Goal: Task Accomplishment & Management: Use online tool/utility

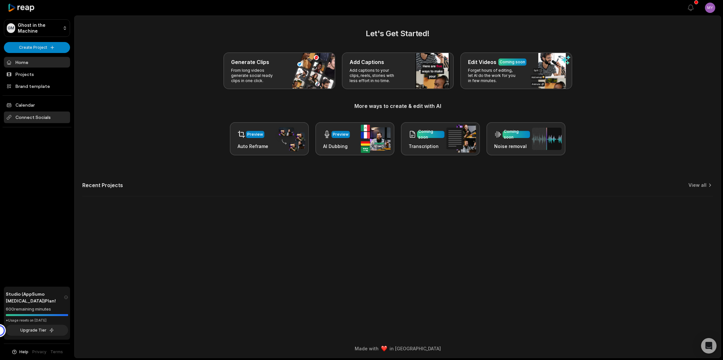
click at [33, 117] on span "Connect Socials" at bounding box center [37, 117] width 66 height 12
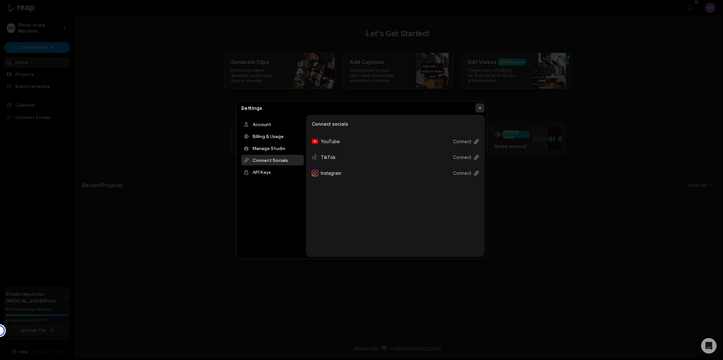
click at [479, 107] on button "button" at bounding box center [480, 107] width 9 height 9
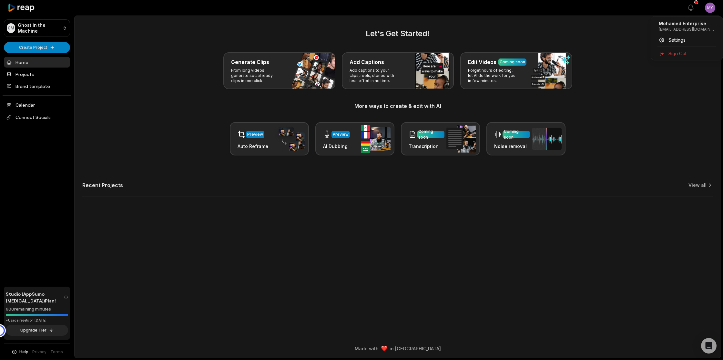
click at [711, 10] on html "GM Ghost in the Machine Create Project Home Projects Brand template Calendar Co…" at bounding box center [361, 180] width 723 height 360
click at [681, 40] on span "Settings" at bounding box center [677, 39] width 17 height 7
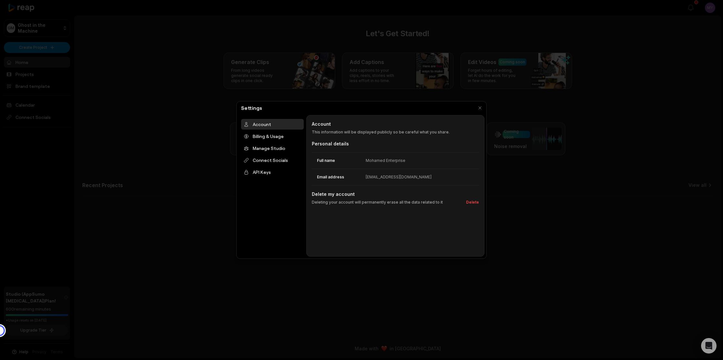
click at [393, 160] on div "Mohamed Enterprise" at bounding box center [386, 161] width 40 height 6
click at [479, 109] on button "button" at bounding box center [480, 107] width 9 height 9
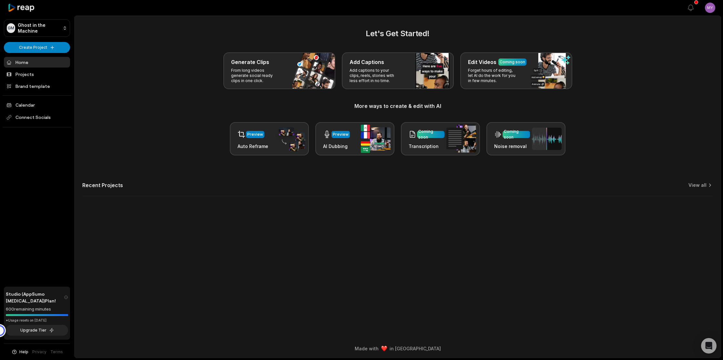
click at [711, 7] on html "GM Ghost in the Machine Create Project Home Projects Brand template Calendar Co…" at bounding box center [361, 180] width 723 height 360
click at [671, 37] on span "Settings" at bounding box center [677, 39] width 17 height 7
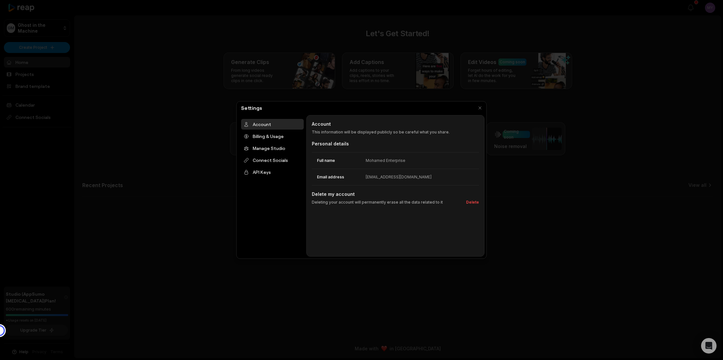
click at [343, 137] on div "Account Account This information will be displayed publicly so be careful what …" at bounding box center [396, 185] width 178 height 141
click at [389, 160] on div "Mohamed Enterprise" at bounding box center [386, 161] width 40 height 6
drag, startPoint x: 392, startPoint y: 161, endPoint x: 413, endPoint y: 161, distance: 21.3
click at [393, 161] on div "Mohamed Enterprise" at bounding box center [386, 161] width 40 height 6
click at [414, 161] on dd "Mohamed Enterprise" at bounding box center [422, 161] width 113 height 6
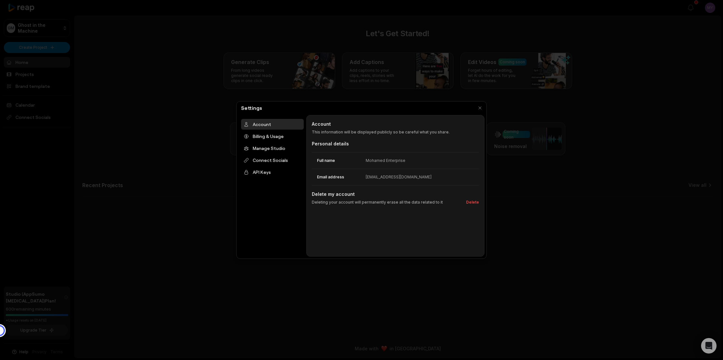
click at [409, 162] on dd "Mohamed Enterprise" at bounding box center [422, 161] width 113 height 6
click at [372, 159] on div "Mohamed Enterprise" at bounding box center [386, 161] width 40 height 6
click at [356, 130] on p "This information will be displayed publicly so be careful what you share." at bounding box center [395, 132] width 167 height 6
click at [262, 135] on div "Billing & Usage" at bounding box center [272, 136] width 63 height 11
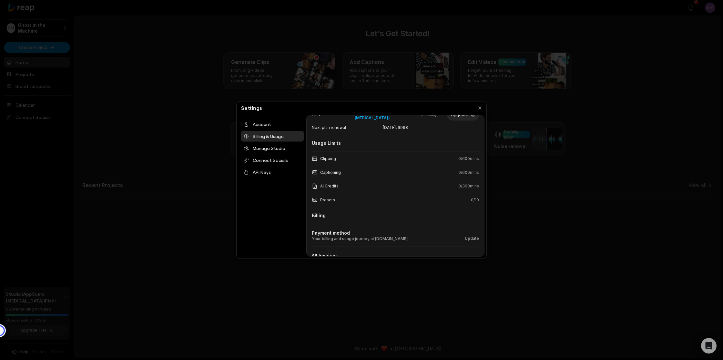
scroll to position [59, 0]
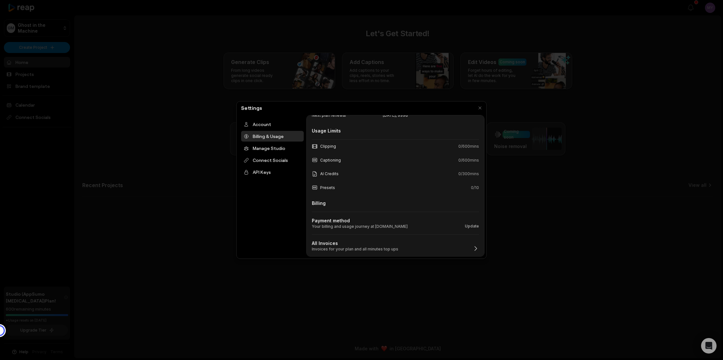
click at [475, 247] on icon "button" at bounding box center [476, 248] width 6 height 6
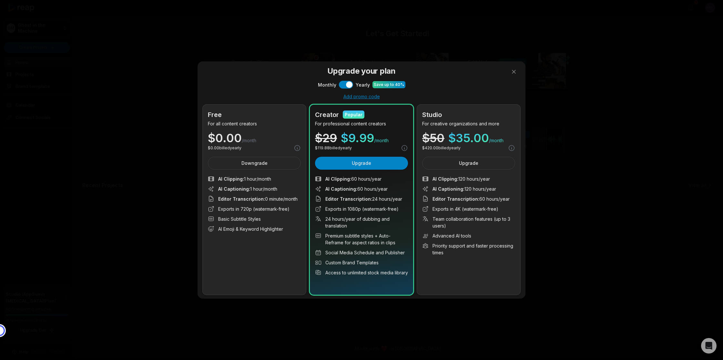
scroll to position [0, 0]
click at [515, 73] on div at bounding box center [361, 180] width 723 height 360
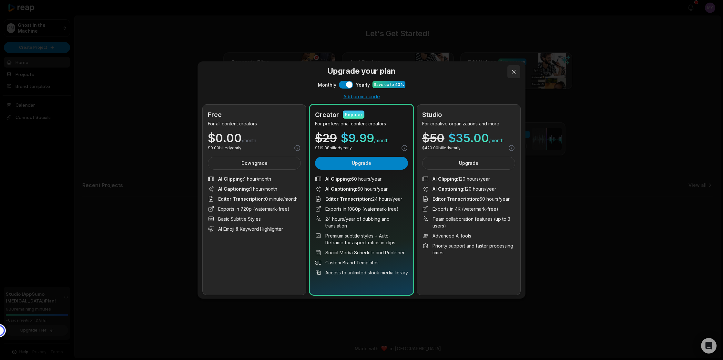
click at [513, 73] on button at bounding box center [514, 71] width 13 height 13
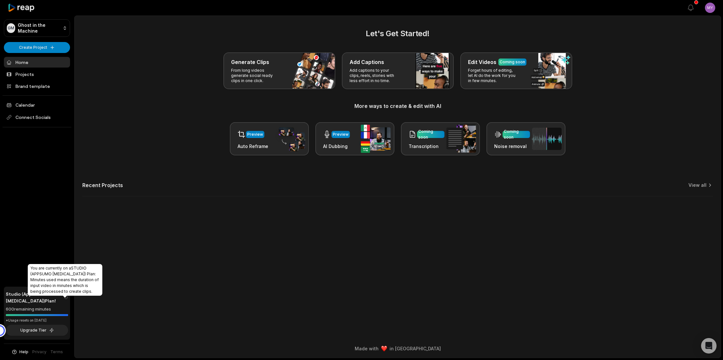
click at [64, 300] on icon at bounding box center [66, 297] width 4 height 6
click at [710, 8] on html "GM Ghost in the Machine Create Project Home Projects Brand template Calendar Co…" at bounding box center [361, 180] width 723 height 360
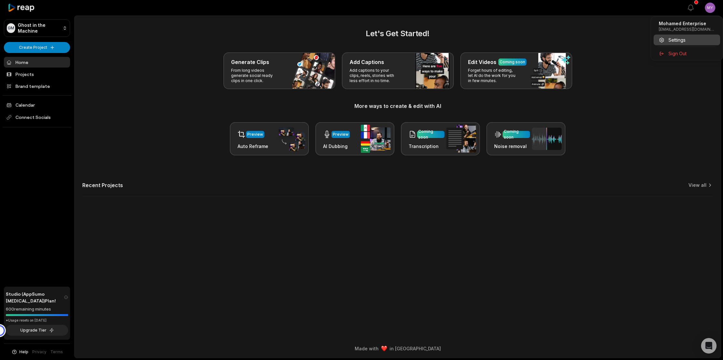
click at [677, 39] on span "Settings" at bounding box center [677, 39] width 17 height 7
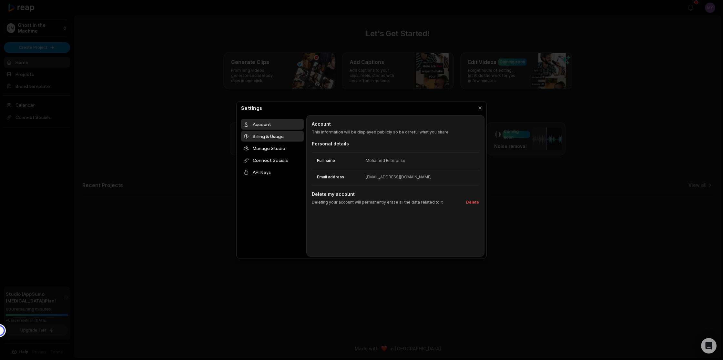
click at [269, 139] on div "Billing & Usage" at bounding box center [272, 136] width 63 height 11
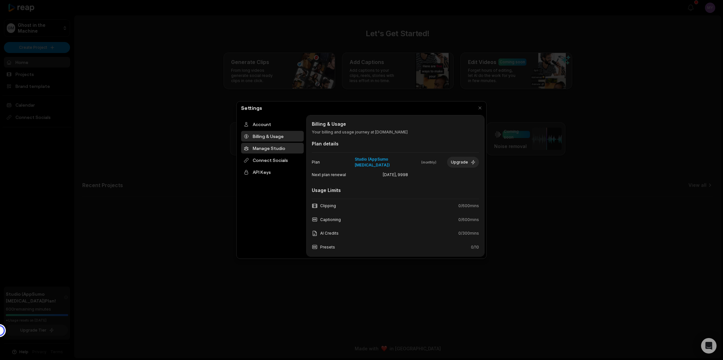
click at [275, 147] on div "Manage Studio" at bounding box center [272, 148] width 63 height 11
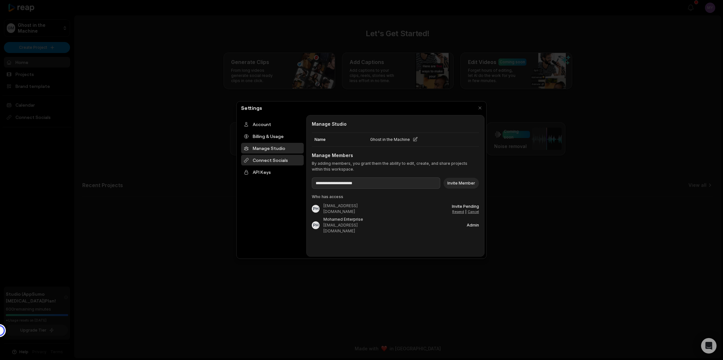
click at [265, 161] on div "Connect Socials" at bounding box center [272, 160] width 63 height 11
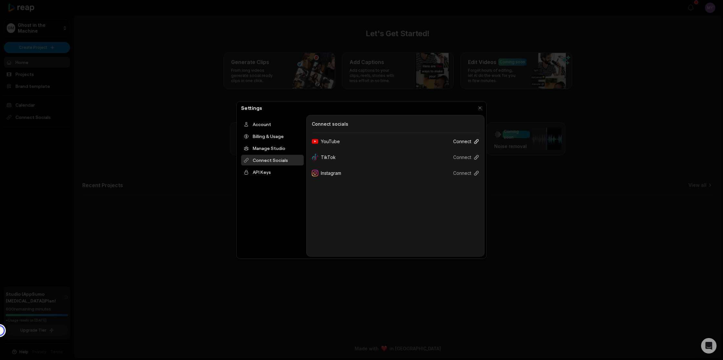
click at [467, 141] on button "Connect" at bounding box center [463, 141] width 31 height 12
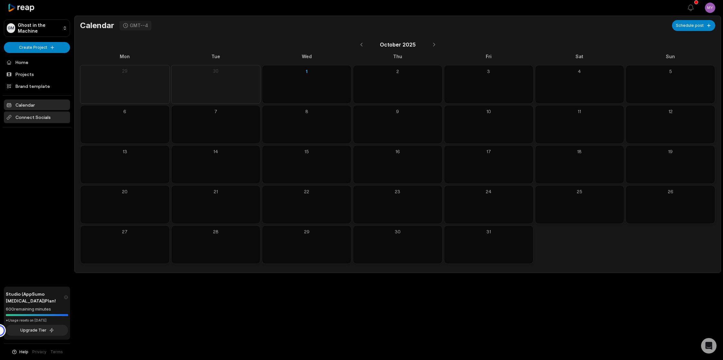
click at [43, 118] on span "Connect Socials" at bounding box center [37, 117] width 66 height 12
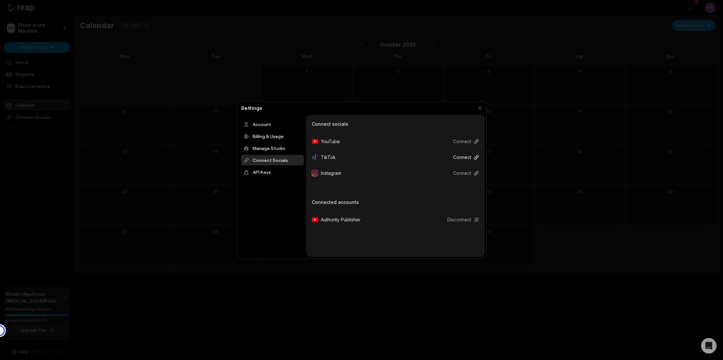
click at [459, 155] on button "Connect" at bounding box center [463, 157] width 31 height 12
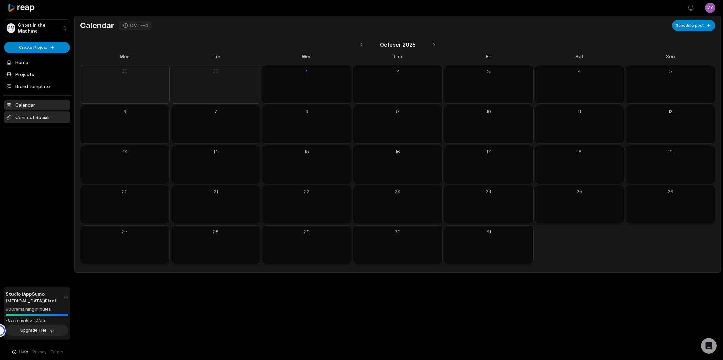
click at [46, 116] on span "Connect Socials" at bounding box center [37, 117] width 66 height 12
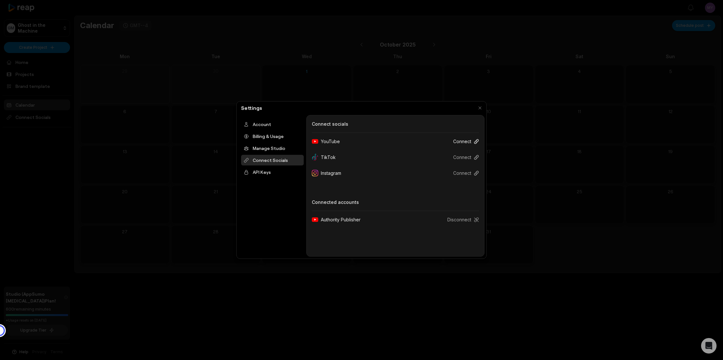
click at [471, 141] on button "Connect" at bounding box center [463, 141] width 31 height 12
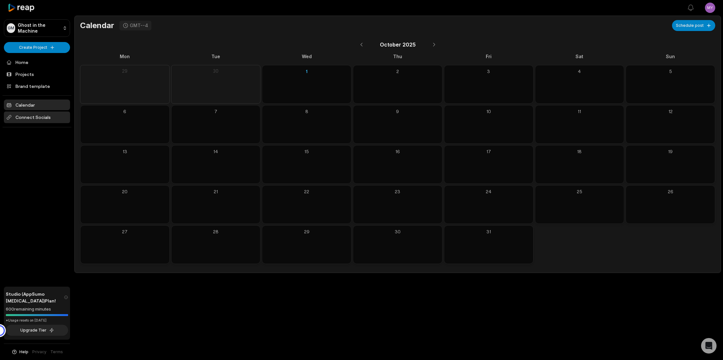
click at [39, 116] on span "Connect Socials" at bounding box center [37, 117] width 66 height 12
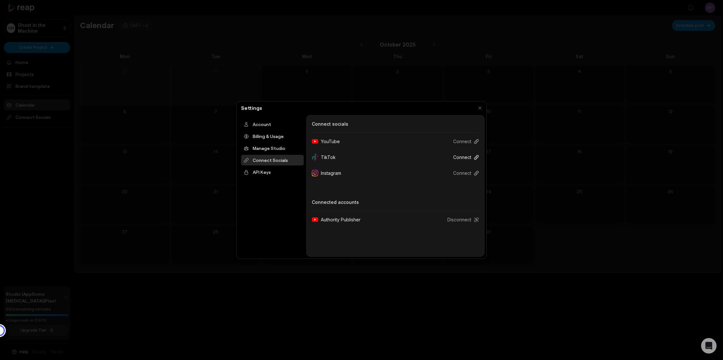
click at [456, 157] on button "Connect" at bounding box center [463, 157] width 31 height 12
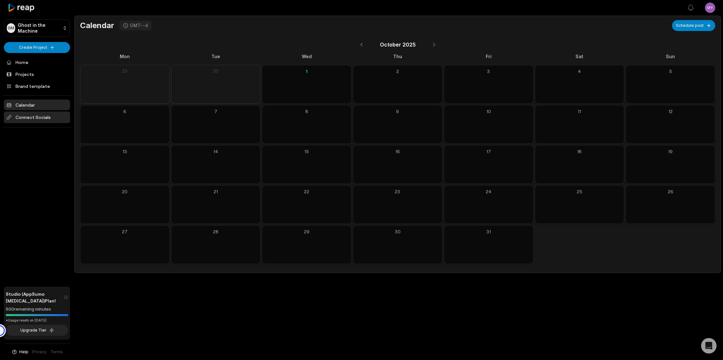
click at [39, 116] on span "Connect Socials" at bounding box center [37, 117] width 66 height 12
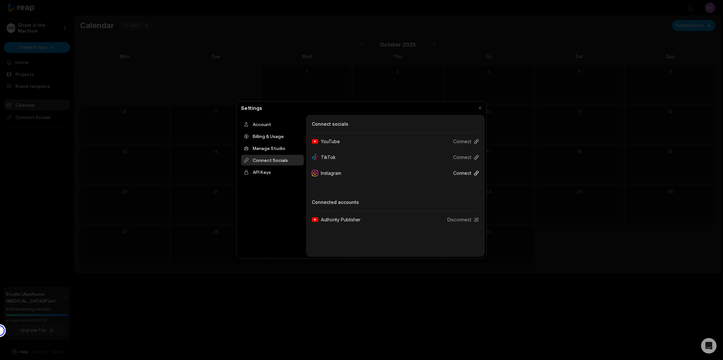
click at [463, 176] on button "Connect" at bounding box center [463, 173] width 31 height 12
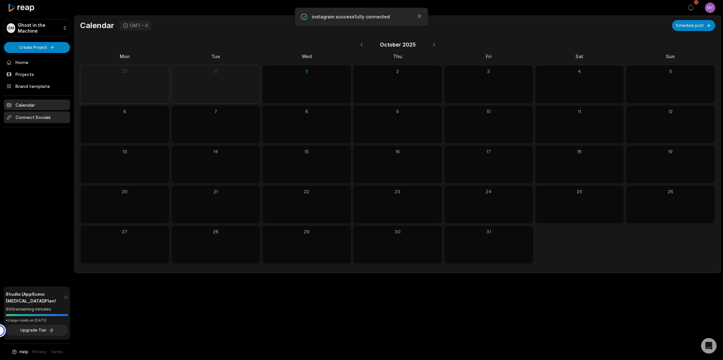
click at [33, 115] on span "Connect Socials" at bounding box center [37, 117] width 66 height 12
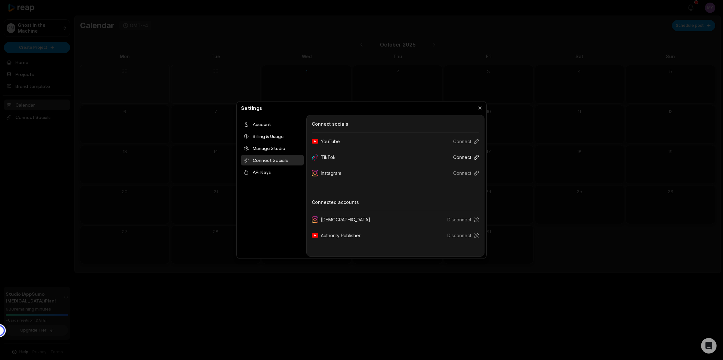
click at [476, 155] on icon at bounding box center [476, 157] width 5 height 5
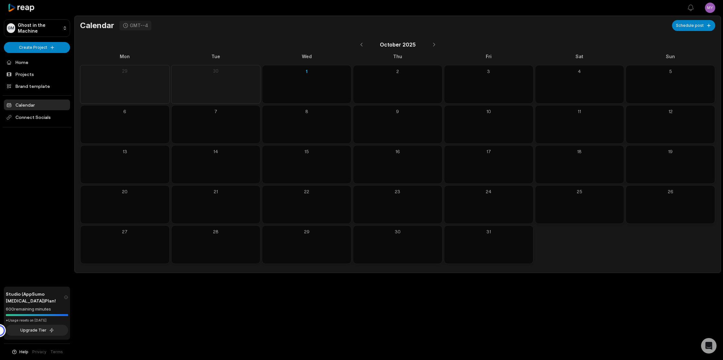
click at [23, 351] on span "Help" at bounding box center [23, 352] width 9 height 6
click at [44, 309] on span "Contact us" at bounding box center [37, 312] width 23 height 7
click at [24, 350] on span "Help" at bounding box center [23, 352] width 9 height 6
click at [36, 309] on span "Contact us" at bounding box center [37, 312] width 23 height 7
click at [24, 351] on span "Help" at bounding box center [23, 352] width 9 height 6
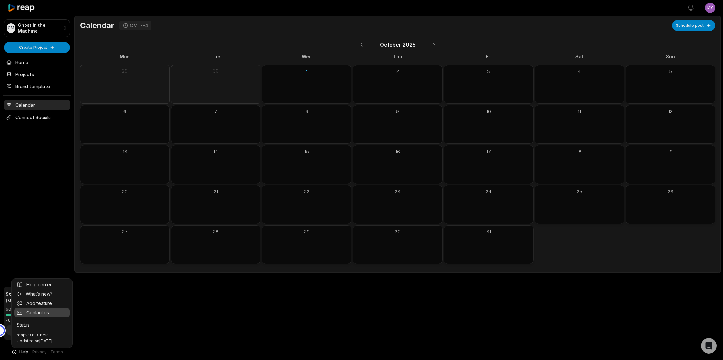
click at [37, 309] on span "Contact us" at bounding box center [37, 312] width 23 height 7
click at [711, 9] on html "GM Ghost in the Machine Create Project Home Projects Brand template Calendar Co…" at bounding box center [361, 180] width 723 height 360
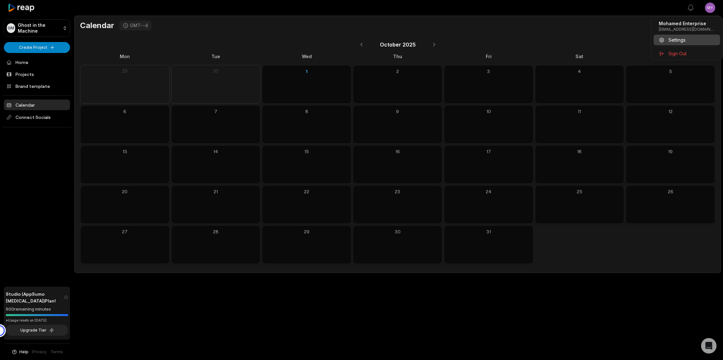
click at [680, 40] on span "Settings" at bounding box center [677, 39] width 17 height 7
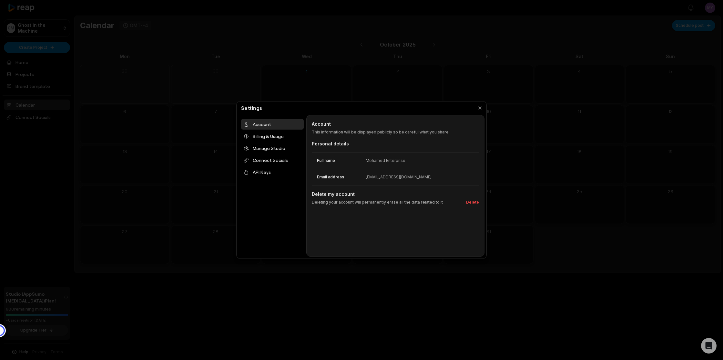
click at [385, 162] on div "Mohamed Enterprise" at bounding box center [386, 161] width 40 height 6
click at [261, 136] on div "Billing & Usage" at bounding box center [272, 136] width 63 height 11
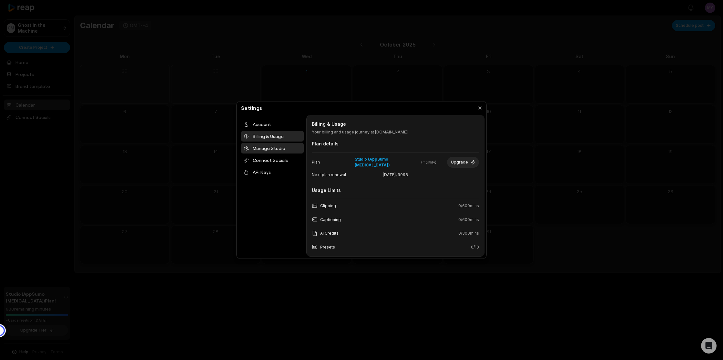
click at [271, 146] on div "Manage Studio" at bounding box center [272, 148] width 63 height 11
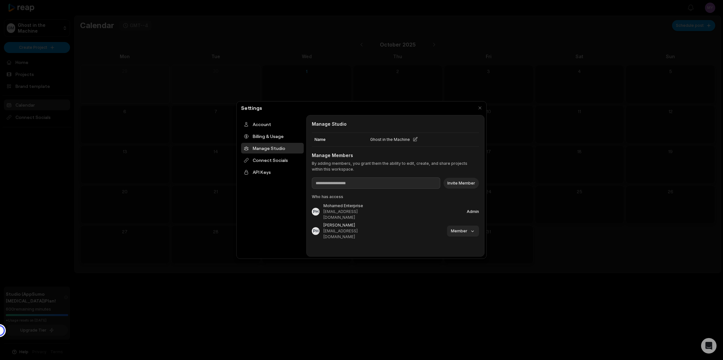
click at [476, 210] on div "Admin" at bounding box center [473, 212] width 12 height 4
drag, startPoint x: 337, startPoint y: 209, endPoint x: 324, endPoint y: 209, distance: 12.6
click at [337, 209] on div "myreap@nicheful.io" at bounding box center [344, 215] width 40 height 12
click at [316, 210] on div "PH" at bounding box center [315, 212] width 5 height 4
click at [312, 208] on div "PH" at bounding box center [316, 212] width 8 height 8
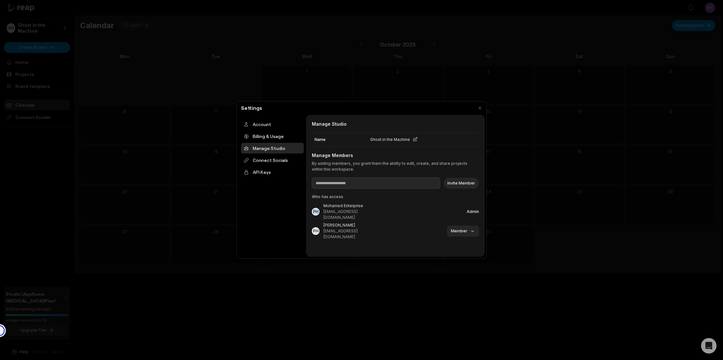
click at [312, 208] on div "PH" at bounding box center [316, 212] width 8 height 8
click at [254, 175] on div "API Keys" at bounding box center [272, 172] width 63 height 11
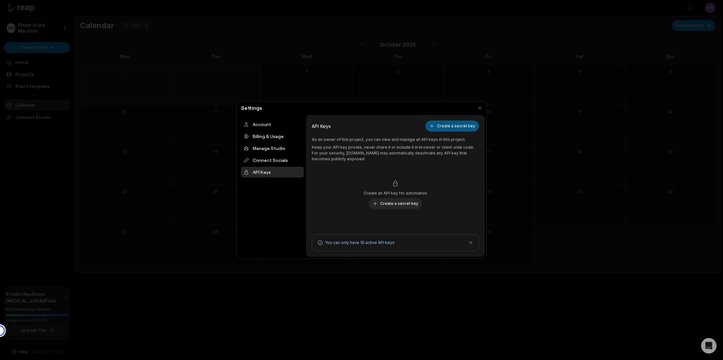
click at [434, 126] on button "Create a secret key" at bounding box center [453, 125] width 54 height 11
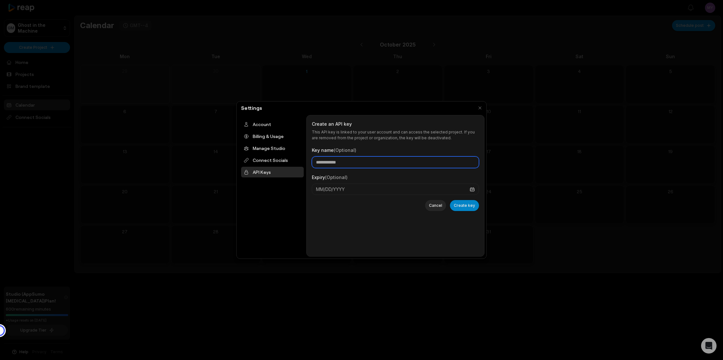
click at [353, 163] on input "Key name (Optional)" at bounding box center [395, 162] width 167 height 12
type input "*******"
click at [459, 204] on button "Create key" at bounding box center [464, 205] width 29 height 11
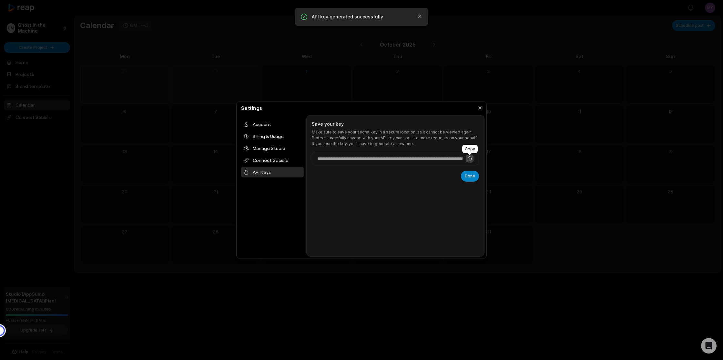
click at [469, 158] on icon at bounding box center [470, 159] width 4 height 4
click at [472, 177] on button "Done" at bounding box center [470, 176] width 18 height 11
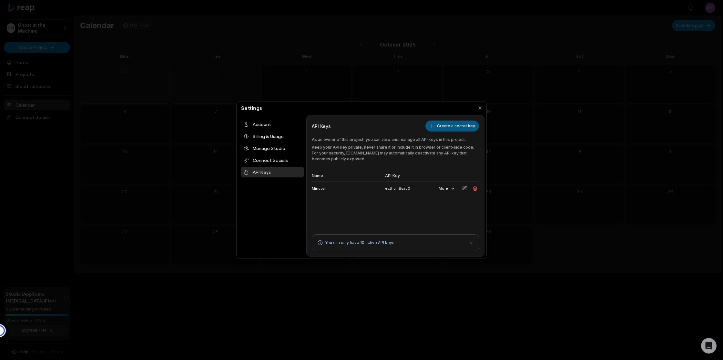
click at [447, 126] on button "Create a secret key" at bounding box center [453, 125] width 54 height 11
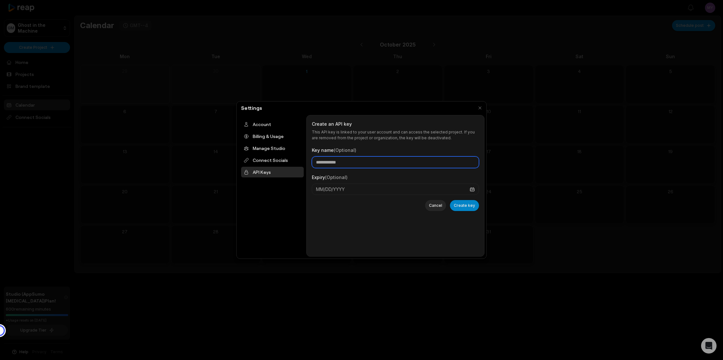
drag, startPoint x: 383, startPoint y: 164, endPoint x: 312, endPoint y: 163, distance: 70.4
click at [312, 163] on input "Key name (Optional)" at bounding box center [395, 162] width 167 height 12
click at [335, 160] on input "Key name (Optional)" at bounding box center [395, 162] width 167 height 12
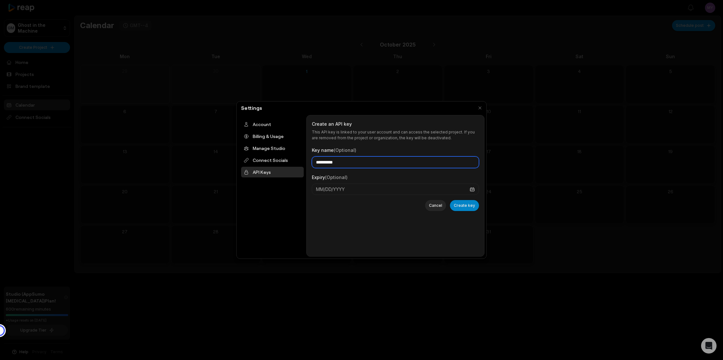
click at [334, 162] on input "**********" at bounding box center [395, 162] width 167 height 12
type input "**********"
click at [470, 206] on button "Create key" at bounding box center [464, 205] width 29 height 11
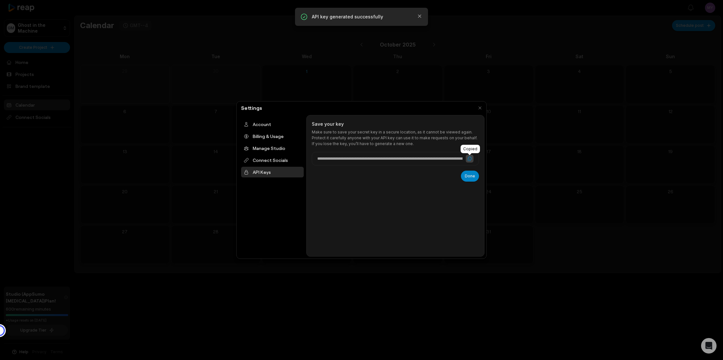
click at [470, 159] on icon at bounding box center [469, 158] width 5 height 5
click at [471, 179] on button "Done" at bounding box center [470, 176] width 18 height 11
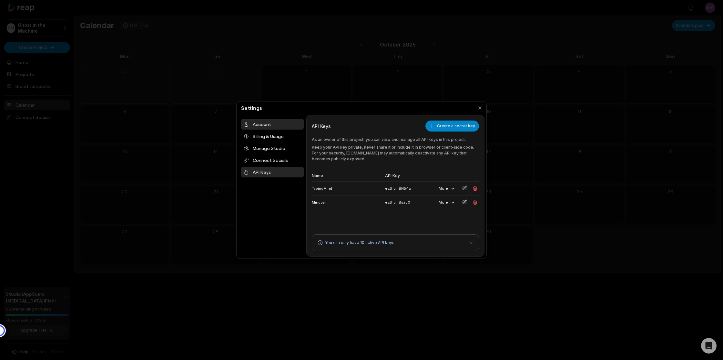
click at [262, 119] on div "Account" at bounding box center [272, 124] width 63 height 11
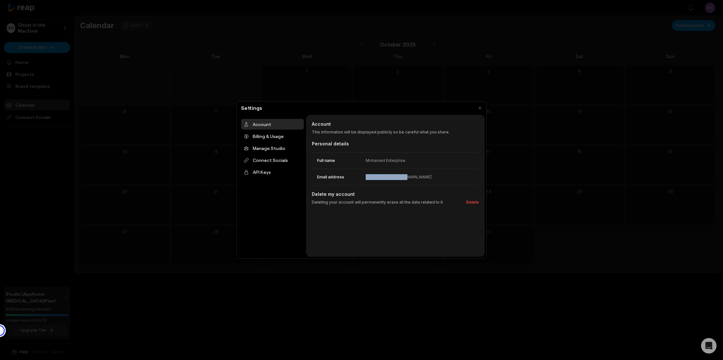
drag, startPoint x: 421, startPoint y: 178, endPoint x: 365, endPoint y: 178, distance: 55.6
click at [365, 178] on div "Email address myreap@nicheful.io" at bounding box center [395, 177] width 167 height 16
copy div "myreap@nicheful.io"
click at [482, 110] on button "button" at bounding box center [480, 107] width 9 height 9
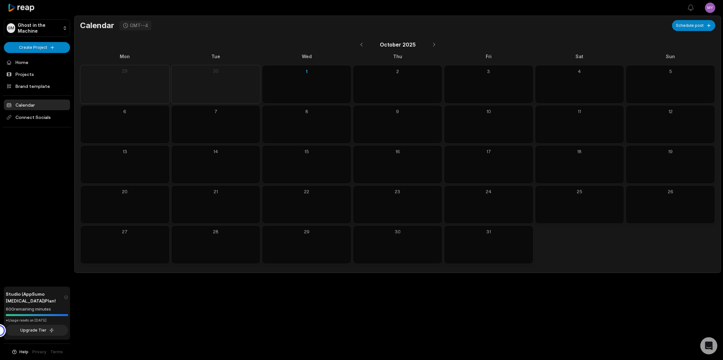
click at [707, 343] on icon "Open Intercom Messenger" at bounding box center [708, 345] width 7 height 8
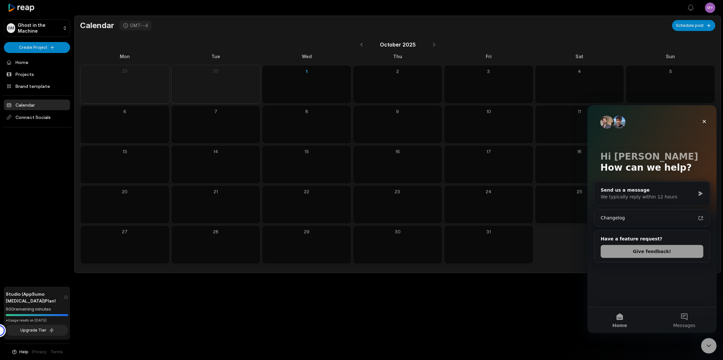
click at [621, 122] on img "Intercom messenger" at bounding box center [619, 122] width 13 height 13
click at [481, 331] on div "Open sidebar View notifications Open user menu Calendar GMT--4 Schedule post Oc…" at bounding box center [361, 180] width 723 height 360
click at [59, 27] on html "GM Ghost in the Machine Create Project Home Projects Brand template Calendar Co…" at bounding box center [361, 180] width 723 height 360
click at [708, 10] on html "GM Ghost in the Machine Create Project Home Projects Brand template Calendar Co…" at bounding box center [361, 180] width 723 height 360
click at [705, 121] on icon "Close" at bounding box center [705, 122] width 4 height 4
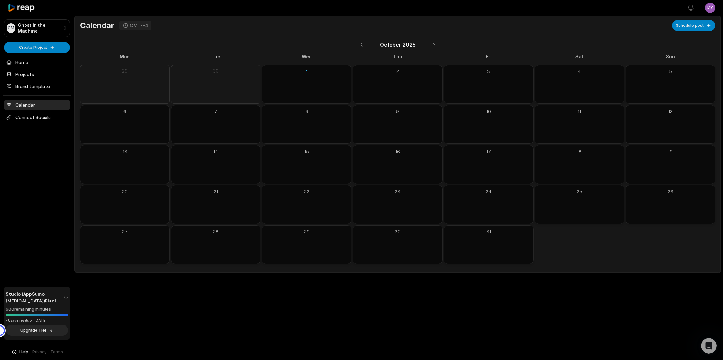
click at [713, 8] on html "GM Ghost in the Machine Create Project Home Projects Brand template Calendar Co…" at bounding box center [361, 180] width 723 height 360
click at [669, 41] on span "Settings" at bounding box center [677, 39] width 17 height 7
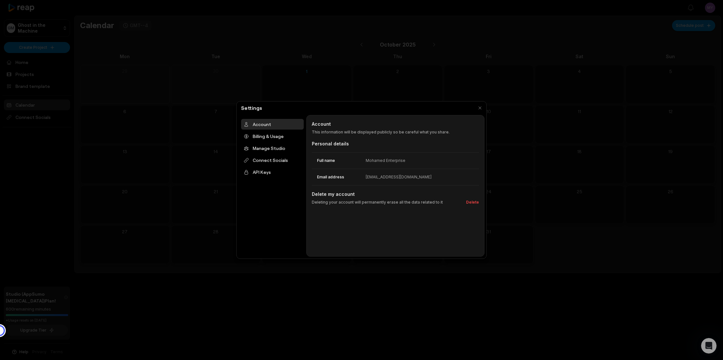
click at [372, 161] on div "Mohamed Enterprise" at bounding box center [386, 161] width 40 height 6
click at [479, 107] on button "button" at bounding box center [480, 107] width 9 height 9
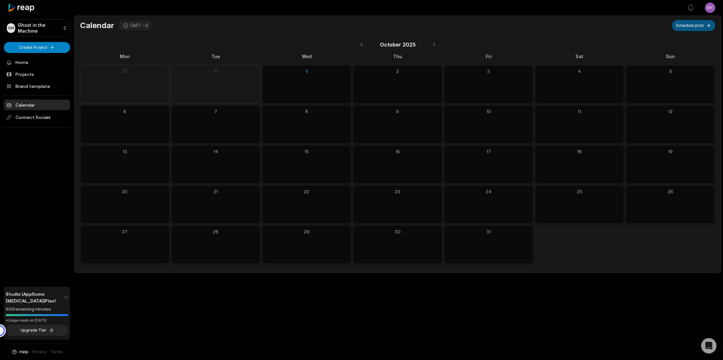
click at [709, 28] on button "Schedule post" at bounding box center [693, 25] width 43 height 11
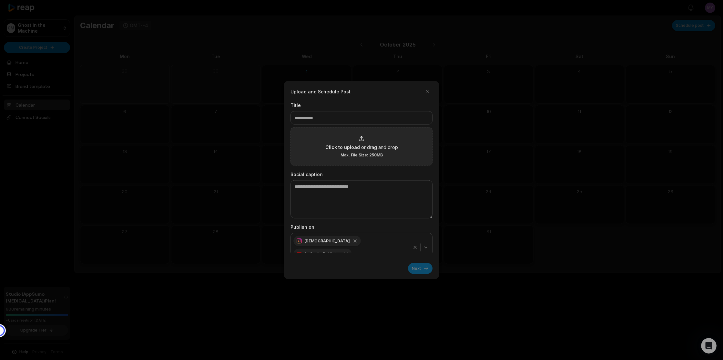
scroll to position [9, 0]
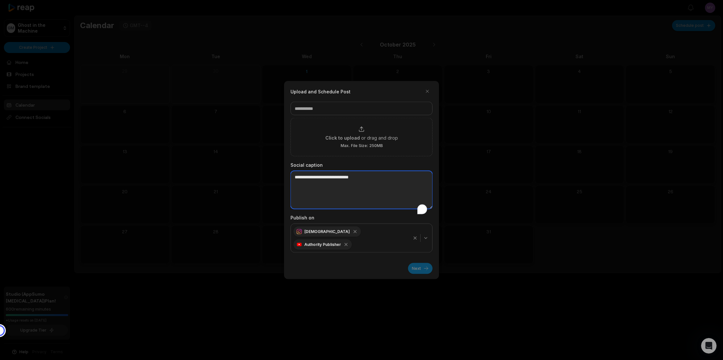
click at [331, 192] on textarea "To enrich screen reader interactions, please activate Accessibility in Grammarl…" at bounding box center [362, 190] width 142 height 38
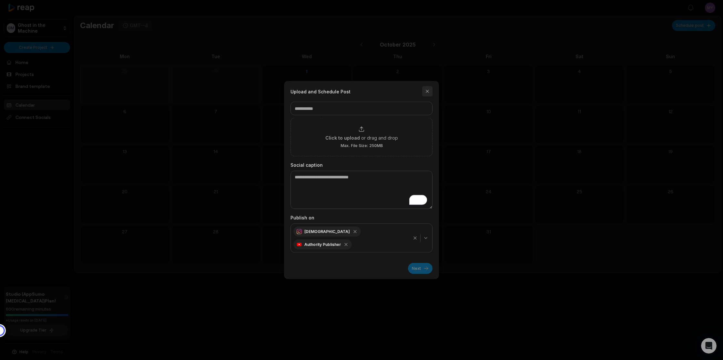
click at [427, 96] on button "button" at bounding box center [427, 91] width 10 height 10
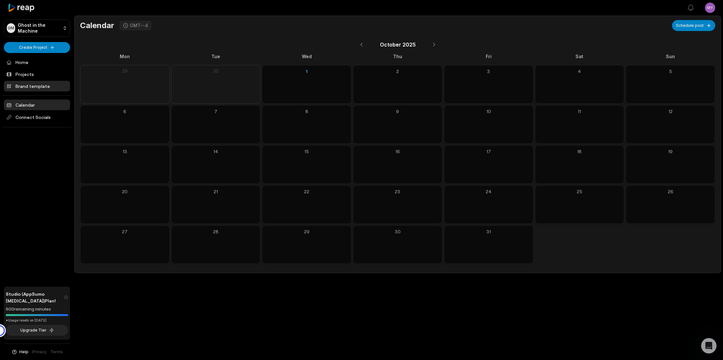
click at [27, 88] on link "Brand template" at bounding box center [37, 86] width 66 height 11
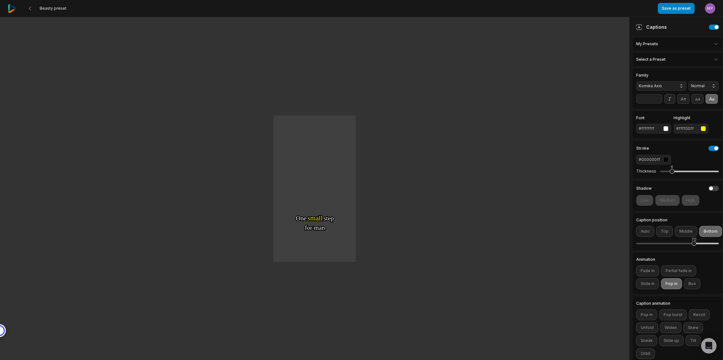
scroll to position [7, 0]
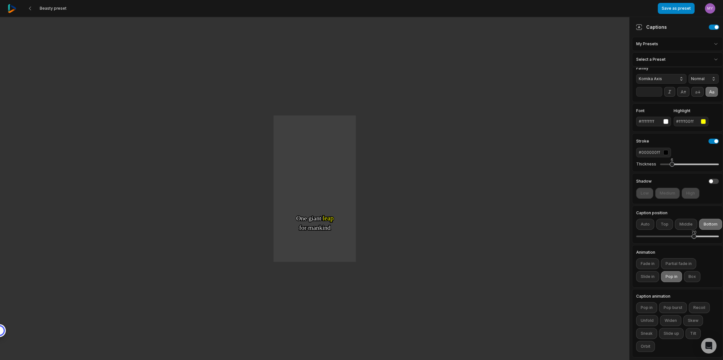
click at [703, 120] on div "button" at bounding box center [703, 121] width 5 height 5
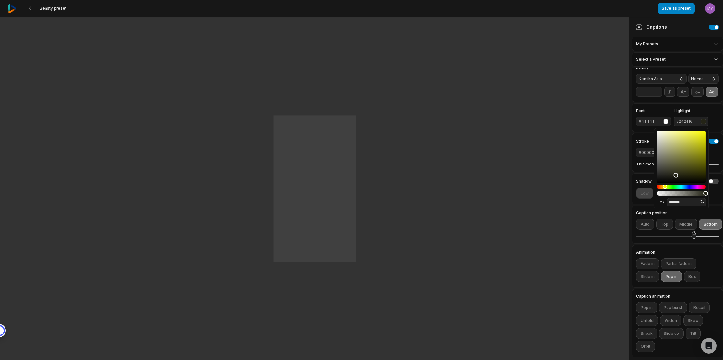
drag, startPoint x: 675, startPoint y: 172, endPoint x: 676, endPoint y: 175, distance: 3.3
click at [676, 175] on div "Color" at bounding box center [681, 157] width 49 height 52
click at [674, 186] on div "Hue" at bounding box center [681, 186] width 49 height 5
drag, startPoint x: 684, startPoint y: 164, endPoint x: 708, endPoint y: 150, distance: 28.1
click at [706, 150] on div "Color" at bounding box center [681, 157] width 49 height 52
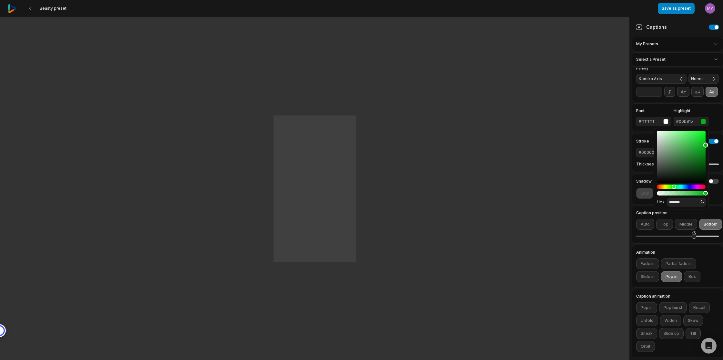
drag, startPoint x: 708, startPoint y: 149, endPoint x: 708, endPoint y: 145, distance: 4.2
click at [708, 145] on div "Color" at bounding box center [705, 144] width 5 height 5
type input "*******"
drag, startPoint x: 706, startPoint y: 145, endPoint x: 705, endPoint y: 140, distance: 5.5
click at [705, 140] on div "Color" at bounding box center [705, 139] width 5 height 5
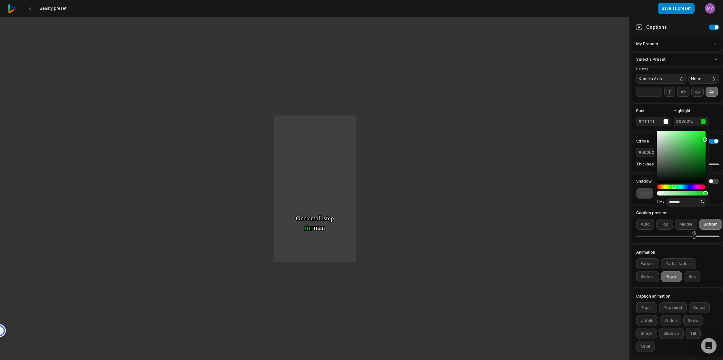
click at [717, 112] on div "Font #ffffffff Highlight #03d31b" at bounding box center [678, 117] width 83 height 17
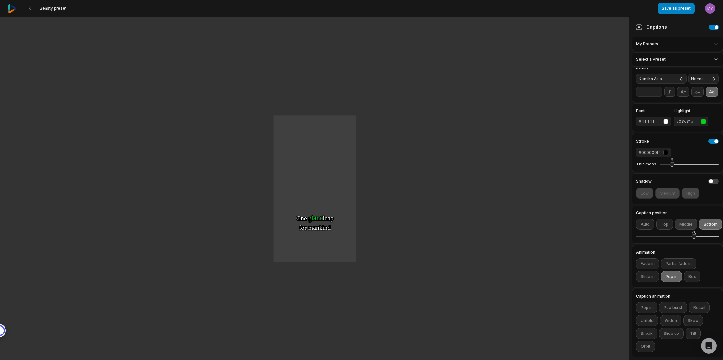
click at [685, 226] on button "Middle" at bounding box center [686, 224] width 22 height 11
click at [679, 238] on div "52" at bounding box center [679, 236] width 5 height 5
click at [648, 265] on button "Fade in" at bounding box center [648, 263] width 23 height 11
click at [674, 265] on button "Partial fade in" at bounding box center [678, 263] width 35 height 11
click at [654, 278] on button "Slide in" at bounding box center [648, 276] width 23 height 11
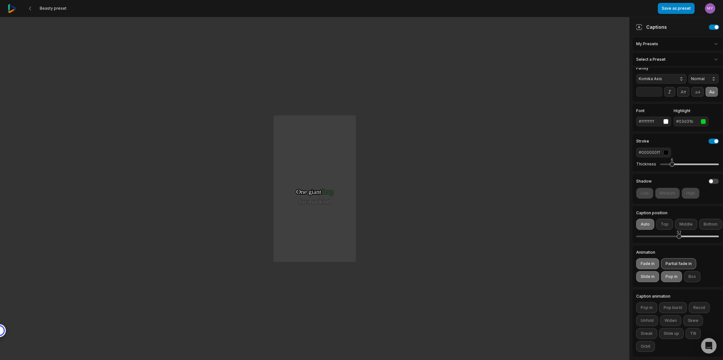
click at [691, 263] on button "Partial fade in" at bounding box center [678, 263] width 35 height 11
click at [648, 275] on button "Slide in" at bounding box center [648, 276] width 23 height 11
click at [649, 265] on button "Fade in" at bounding box center [648, 263] width 23 height 11
click at [669, 277] on button "Pop in" at bounding box center [671, 276] width 21 height 11
click at [673, 263] on button "Partial fade in" at bounding box center [678, 263] width 35 height 11
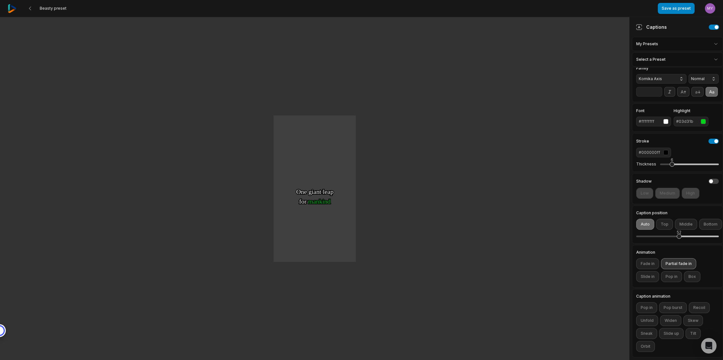
click at [679, 259] on button "Partial fade in" at bounding box center [678, 263] width 35 height 11
click at [646, 264] on button "Fade in" at bounding box center [648, 263] width 23 height 11
click at [691, 275] on button "Box" at bounding box center [692, 276] width 16 height 11
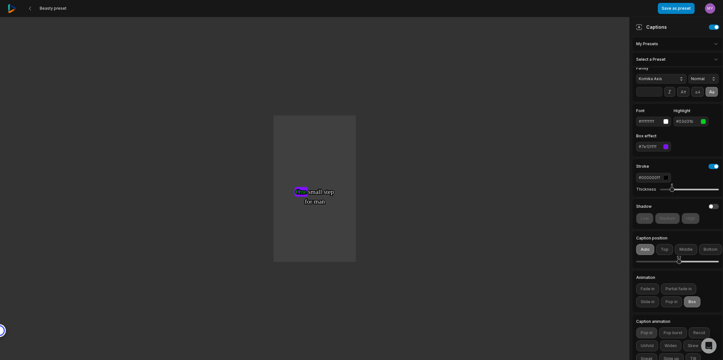
drag, startPoint x: 694, startPoint y: 302, endPoint x: 646, endPoint y: 303, distance: 48.5
click at [694, 302] on button "Box" at bounding box center [692, 301] width 16 height 11
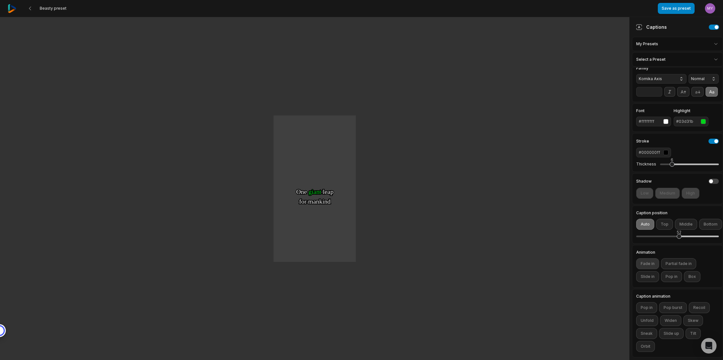
click at [650, 267] on button "Fade in" at bounding box center [648, 263] width 23 height 11
click at [646, 306] on button "Pop in" at bounding box center [647, 307] width 21 height 11
click at [649, 307] on button "Pop in" at bounding box center [647, 307] width 21 height 11
click at [679, 307] on button "Pop burst" at bounding box center [674, 307] width 28 height 11
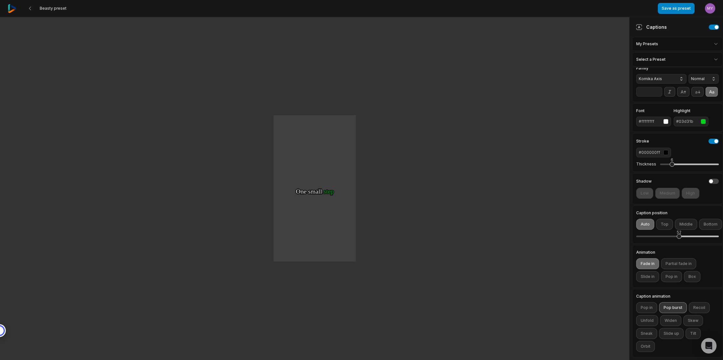
click at [679, 307] on button "Pop burst" at bounding box center [674, 307] width 28 height 11
click at [696, 308] on button "Recoil" at bounding box center [699, 307] width 21 height 11
click at [643, 322] on button "Unfold" at bounding box center [648, 320] width 22 height 11
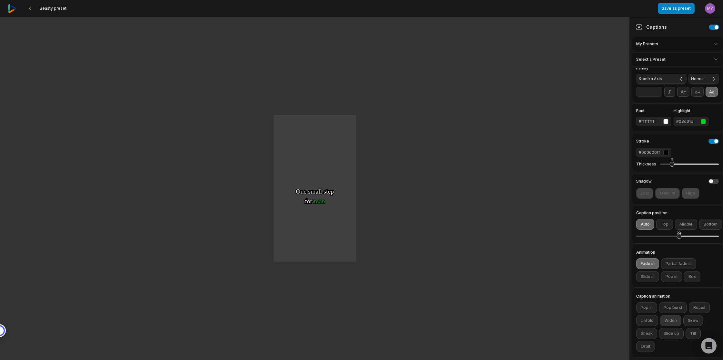
click at [667, 322] on button "Widen" at bounding box center [670, 320] width 21 height 11
click at [688, 321] on button "Skew" at bounding box center [694, 320] width 20 height 11
click at [696, 321] on button "Skew" at bounding box center [694, 320] width 20 height 11
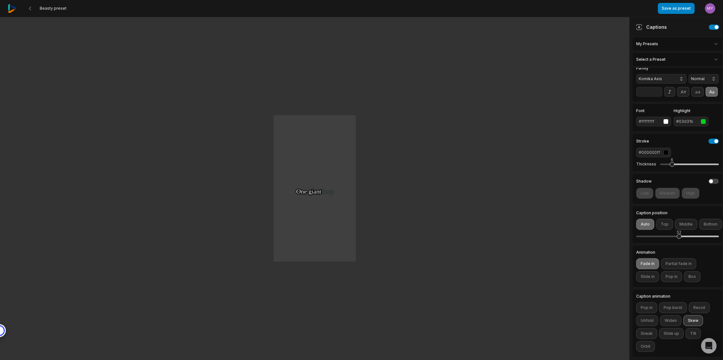
click at [696, 321] on button "Skew" at bounding box center [694, 320] width 20 height 11
click at [690, 319] on button "Skew" at bounding box center [694, 320] width 20 height 11
click at [649, 335] on button "Sneak" at bounding box center [647, 333] width 21 height 11
click at [672, 335] on button "Slide up" at bounding box center [672, 333] width 25 height 11
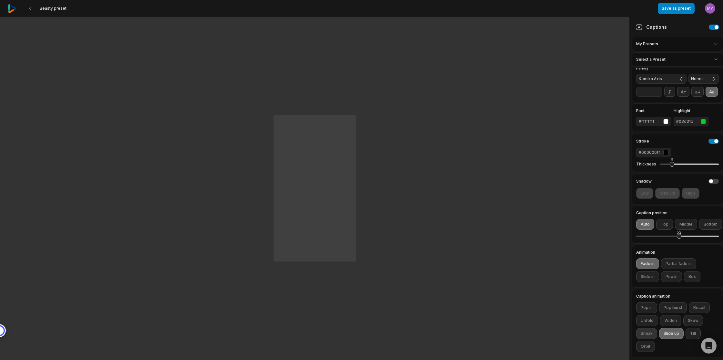
click at [643, 335] on button "Sneak" at bounding box center [647, 333] width 21 height 11
click at [680, 333] on button "Slide up" at bounding box center [672, 333] width 25 height 11
click at [675, 337] on button "Slide up" at bounding box center [672, 333] width 25 height 11
click at [696, 331] on button "Tilt" at bounding box center [693, 333] width 15 height 11
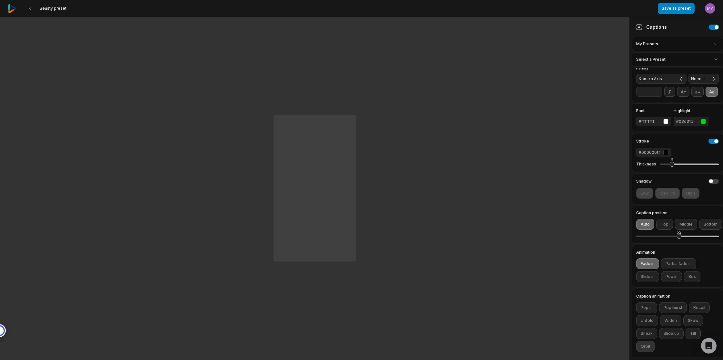
click at [645, 348] on button "Orbit" at bounding box center [646, 346] width 19 height 11
click at [642, 310] on button "Pop in" at bounding box center [647, 307] width 21 height 11
click at [668, 308] on button "Pop burst" at bounding box center [674, 307] width 28 height 11
click at [699, 308] on button "Recoil" at bounding box center [699, 307] width 21 height 11
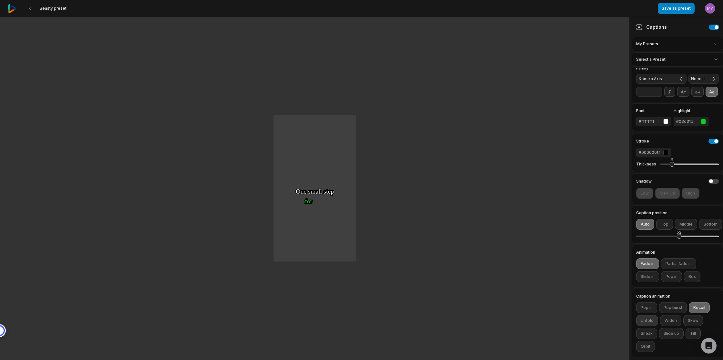
click at [651, 322] on button "Unfold" at bounding box center [648, 320] width 22 height 11
click at [673, 320] on button "Widen" at bounding box center [670, 320] width 21 height 11
click at [691, 307] on button "Recoil" at bounding box center [699, 307] width 21 height 11
click at [698, 307] on button "Recoil" at bounding box center [699, 307] width 21 height 11
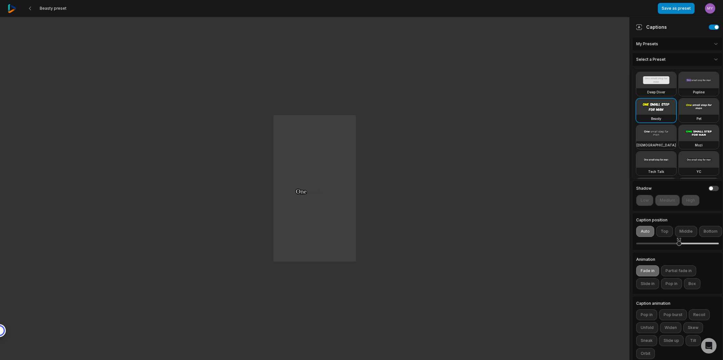
click at [716, 60] on html "Beasty preset Save as preset Open user menu One One small small step step for f…" at bounding box center [361, 180] width 723 height 360
click at [715, 59] on html "Beasty preset Save as preset Open user menu One One small small step step for f…" at bounding box center [361, 180] width 723 height 360
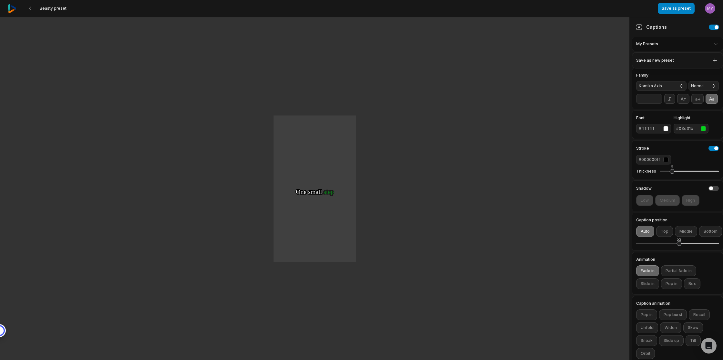
click at [715, 44] on html "Beasty preset Save as preset Open user menu One One small small step step for f…" at bounding box center [361, 180] width 723 height 360
click at [716, 61] on icon at bounding box center [715, 60] width 6 height 6
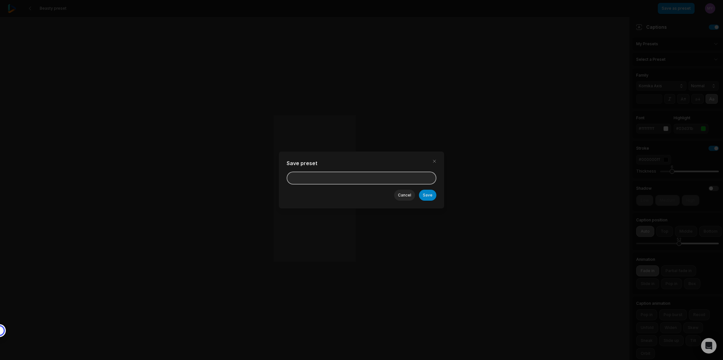
click at [381, 182] on input at bounding box center [362, 178] width 150 height 13
type input "*****"
click at [428, 195] on button "Save" at bounding box center [427, 195] width 17 height 11
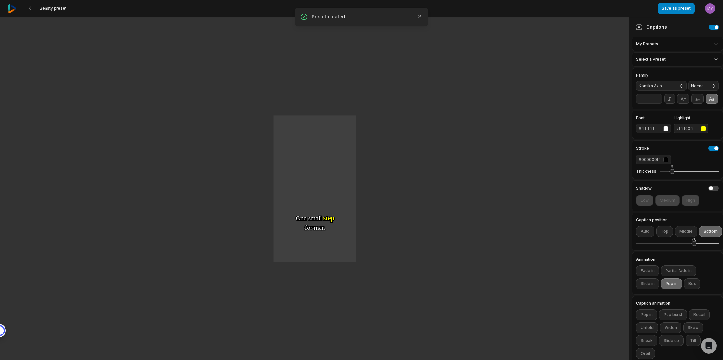
click at [701, 127] on div "button" at bounding box center [703, 128] width 5 height 5
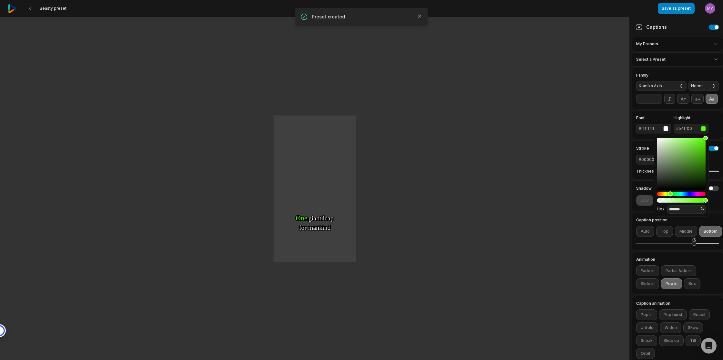
click at [671, 193] on div "Hue" at bounding box center [681, 194] width 49 height 5
drag, startPoint x: 697, startPoint y: 160, endPoint x: 708, endPoint y: 148, distance: 16.7
click at [706, 148] on div "Color" at bounding box center [681, 164] width 49 height 52
type input "*******"
click at [717, 127] on div "Font #ffffffff Highlight #44cd00" at bounding box center [678, 124] width 83 height 17
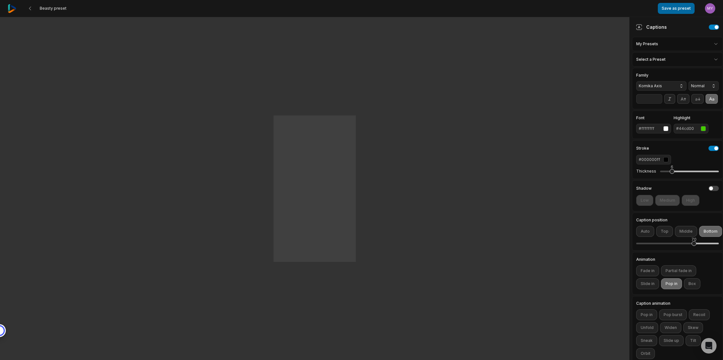
click at [678, 8] on button "Save as preset" at bounding box center [676, 8] width 37 height 11
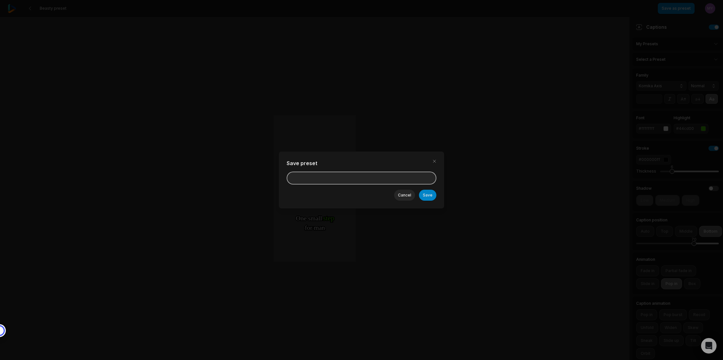
click at [351, 178] on input at bounding box center [362, 178] width 150 height 13
type input "*****"
drag, startPoint x: 420, startPoint y: 192, endPoint x: 424, endPoint y: 193, distance: 4.2
click at [421, 192] on div "Save Cancel" at bounding box center [362, 195] width 150 height 11
click at [427, 193] on button "Save" at bounding box center [427, 195] width 17 height 11
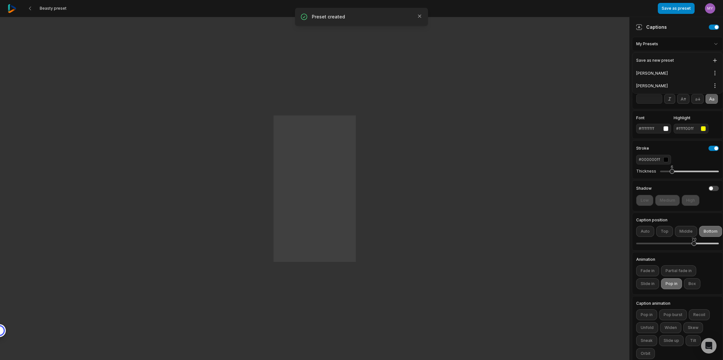
click at [717, 44] on html "Beasty preset Save as preset Open user menu One One small small step step for f…" at bounding box center [361, 180] width 723 height 360
click at [686, 84] on div "Jason Open options" at bounding box center [678, 85] width 88 height 13
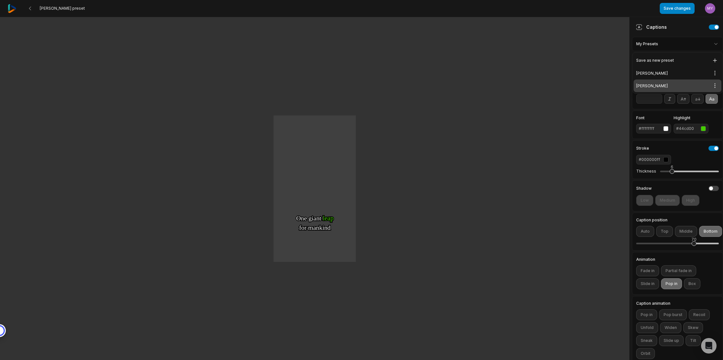
click at [675, 41] on html "Jason preset Save changes Open user menu One One small small step step for for …" at bounding box center [361, 180] width 723 height 360
click at [671, 72] on div "Jason Open options" at bounding box center [678, 73] width 88 height 13
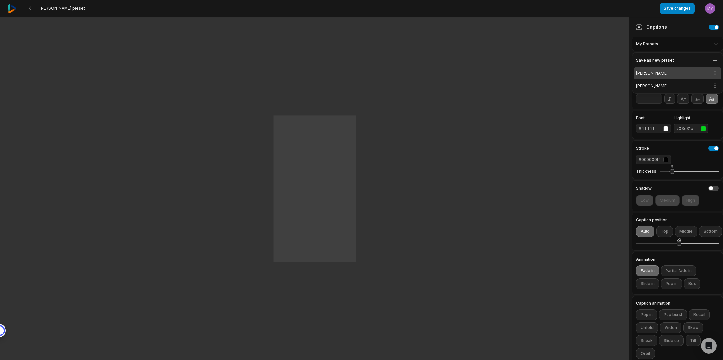
click at [663, 42] on html "Jason preset Save changes Open user menu One One small small step step for for …" at bounding box center [361, 180] width 723 height 360
click at [691, 87] on div "Jason Open options" at bounding box center [678, 85] width 88 height 13
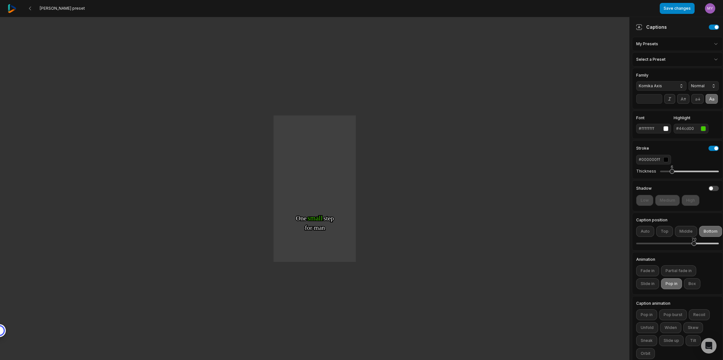
click at [696, 57] on html "Jason preset Save changes Open user menu One One small small step step for for …" at bounding box center [361, 180] width 723 height 360
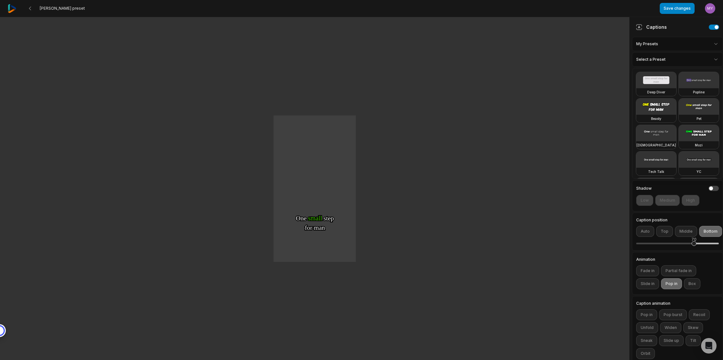
click at [672, 46] on html "Jason preset Save changes Open user menu One One small small step step for for …" at bounding box center [361, 180] width 723 height 360
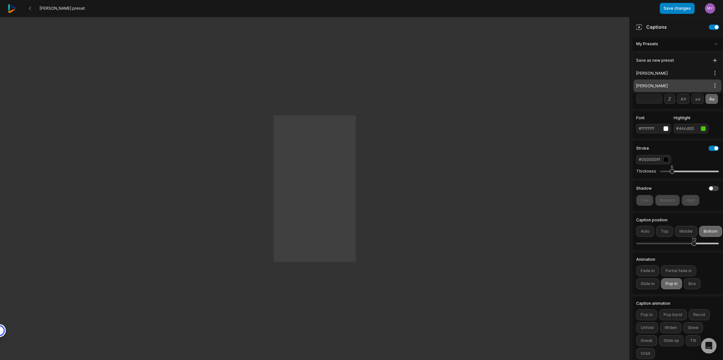
click at [674, 43] on div "My Presets" at bounding box center [677, 44] width 91 height 14
click at [713, 85] on div "Save as new preset Jason Open options Jason Open options" at bounding box center [677, 72] width 91 height 41
click at [697, 106] on span "Delete" at bounding box center [698, 107] width 13 height 5
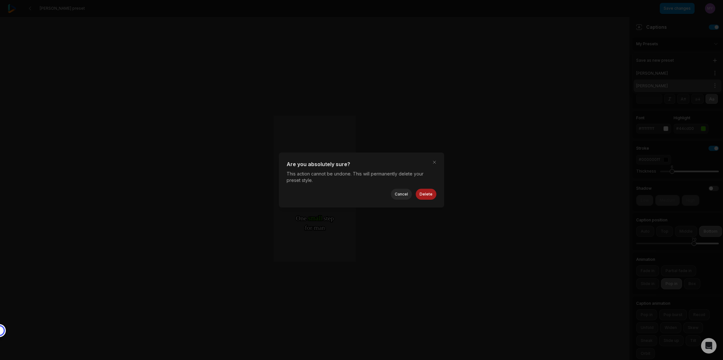
click at [435, 194] on button "Delete" at bounding box center [426, 194] width 21 height 11
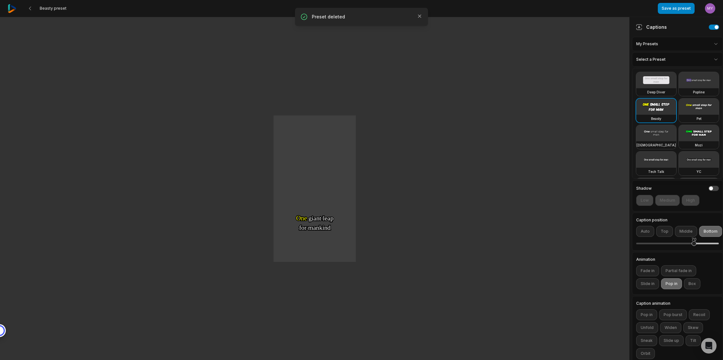
click at [713, 57] on html "Beasty preset Save as preset Open user menu One One small small step step for f…" at bounding box center [361, 180] width 723 height 360
click at [652, 161] on video at bounding box center [657, 159] width 40 height 16
click at [691, 160] on video at bounding box center [699, 159] width 40 height 16
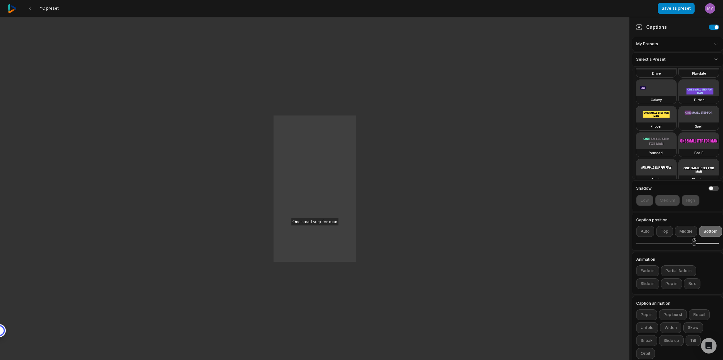
scroll to position [160, 0]
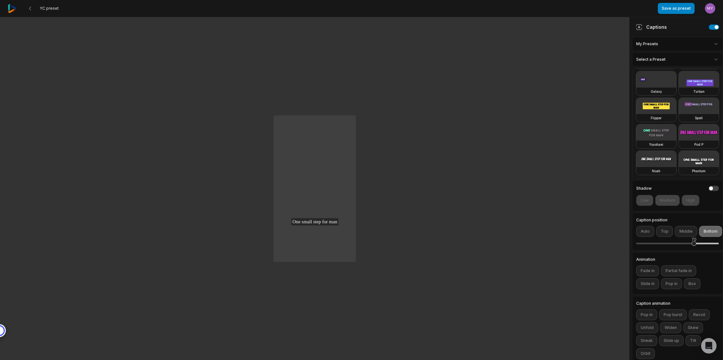
click at [650, 106] on video at bounding box center [657, 106] width 40 height 16
click at [701, 134] on video at bounding box center [699, 132] width 40 height 16
click at [662, 158] on video at bounding box center [657, 159] width 40 height 16
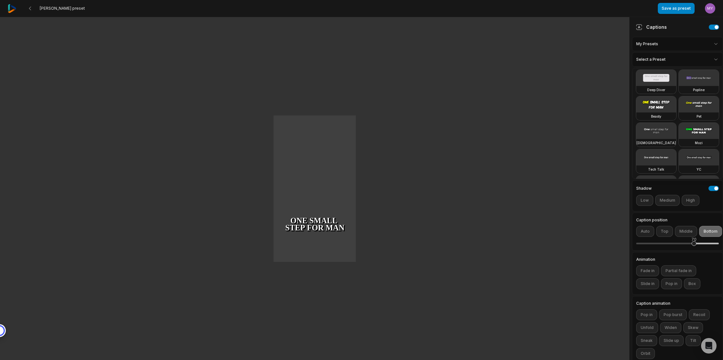
click at [662, 108] on video at bounding box center [657, 104] width 40 height 16
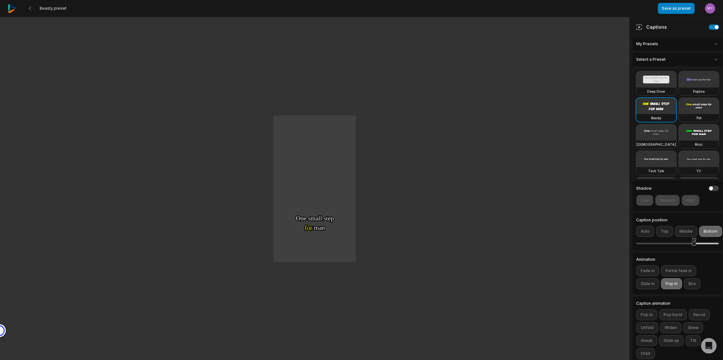
click at [707, 130] on video at bounding box center [699, 132] width 40 height 16
click at [660, 47] on html "Mozi preset Save as preset Open user menu One One small small step step for for…" at bounding box center [361, 180] width 723 height 360
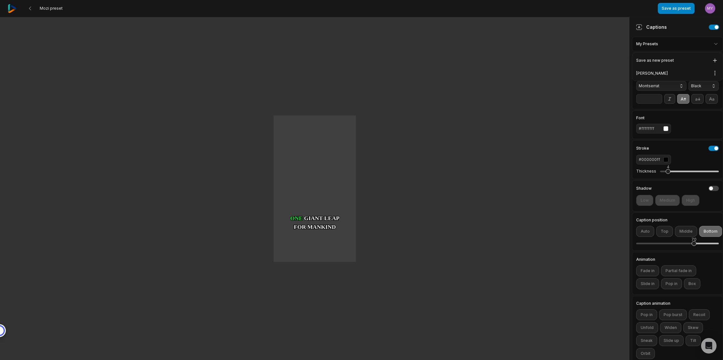
click at [681, 45] on html "Mozi preset Save as preset Open user menu One One small small step step for for…" at bounding box center [361, 180] width 723 height 360
click at [646, 72] on div "Jason Open options" at bounding box center [678, 73] width 88 height 13
type input "**"
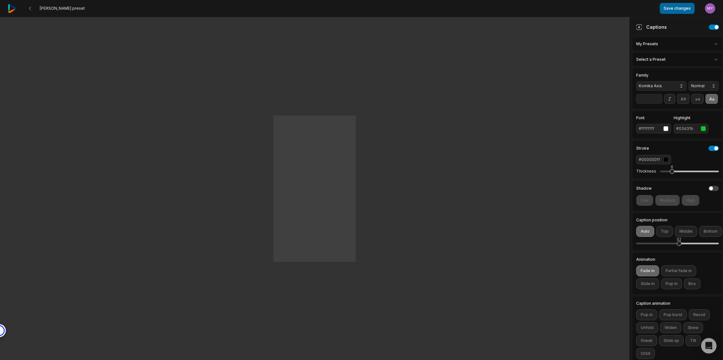
click at [667, 12] on button "Save changes" at bounding box center [677, 8] width 35 height 11
click at [22, 10] on div "Jason preset" at bounding box center [334, 8] width 652 height 17
click at [29, 8] on 335 at bounding box center [30, 8] width 2 height 3
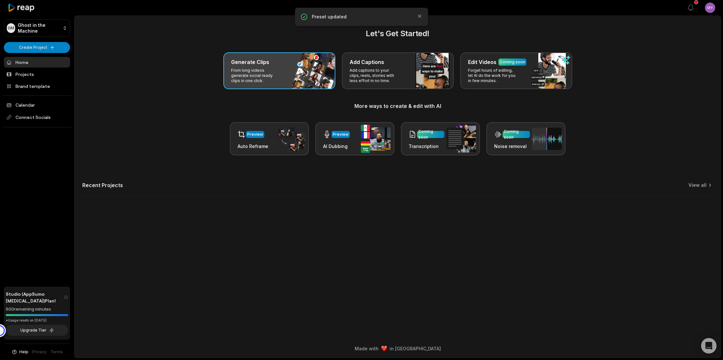
click at [270, 74] on p "From long videos generate social ready clips in one click." at bounding box center [256, 76] width 50 height 16
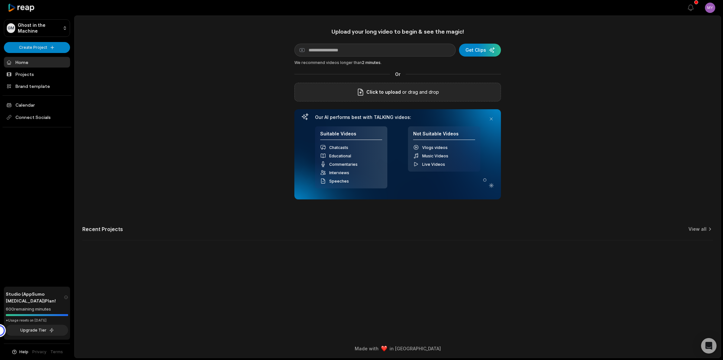
click at [398, 93] on span "Click to upload" at bounding box center [384, 92] width 35 height 8
click at [0, 0] on input "Click to upload" at bounding box center [0, 0] width 0 height 0
click at [472, 91] on div "Shawna Final.mp4 Uploading 1 %" at bounding box center [398, 92] width 207 height 19
click at [387, 94] on span "Click to upload" at bounding box center [384, 92] width 35 height 8
click at [0, 0] on input "Click to upload" at bounding box center [0, 0] width 0 height 0
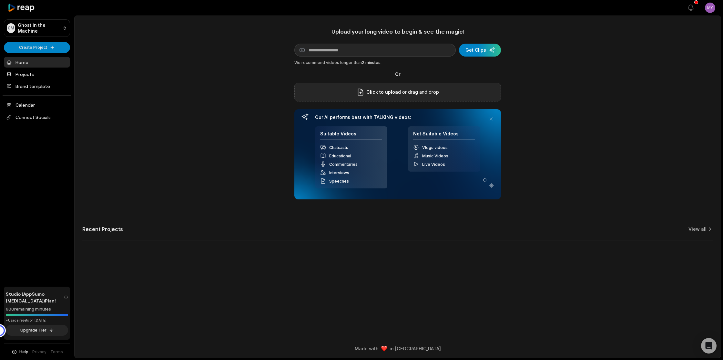
click at [384, 94] on span "Click to upload" at bounding box center [384, 92] width 35 height 8
click at [0, 0] on input "Click to upload" at bounding box center [0, 0] width 0 height 0
